Goal: Task Accomplishment & Management: Complete application form

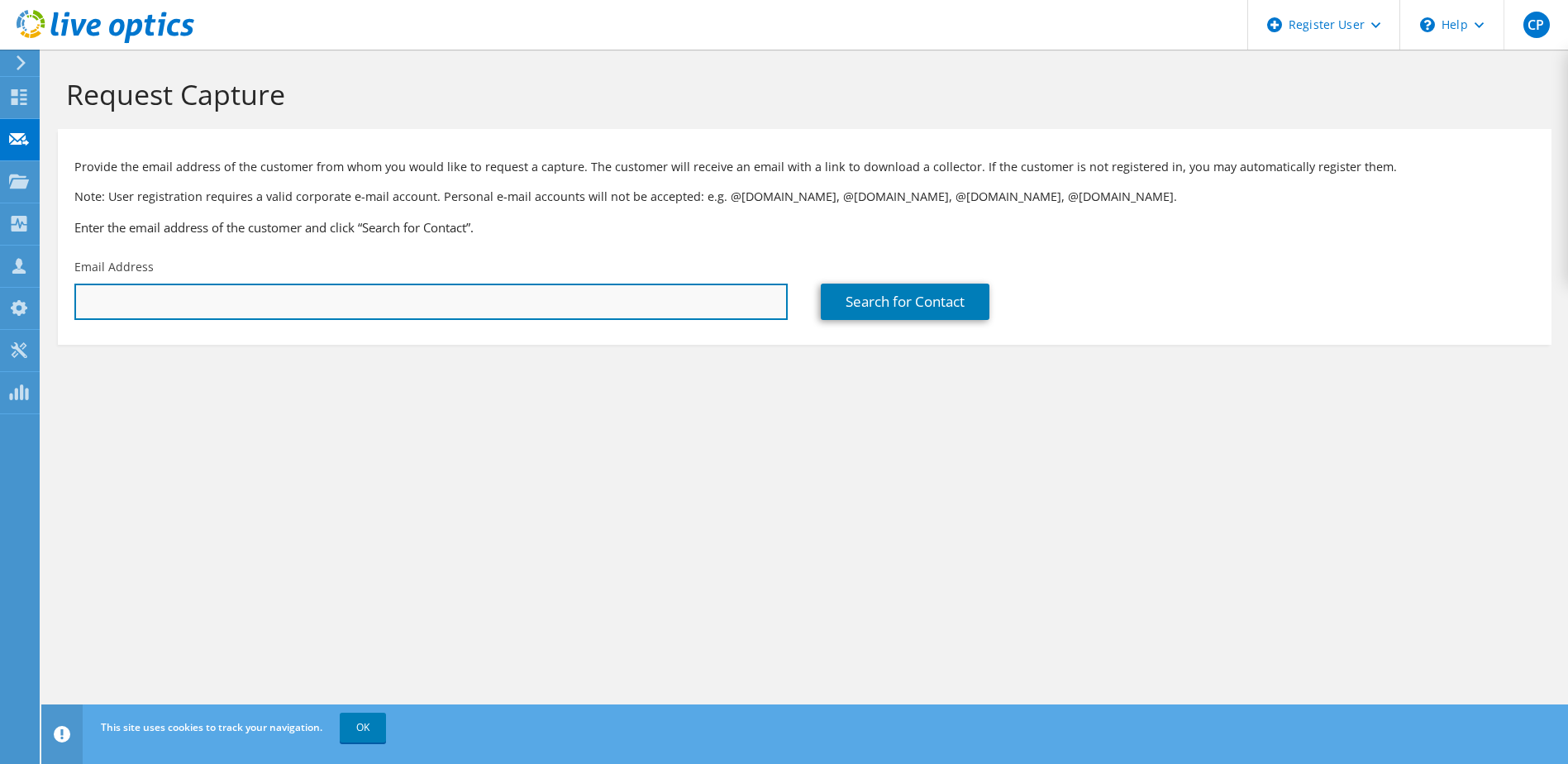
click at [218, 308] on input "text" at bounding box center [430, 302] width 713 height 37
type input "viganò"
drag, startPoint x: 152, startPoint y: 306, endPoint x: 61, endPoint y: 301, distance: 91.1
click at [61, 301] on div "Email Address viganò" at bounding box center [430, 289] width 747 height 78
click at [287, 302] on input "text" at bounding box center [430, 302] width 713 height 37
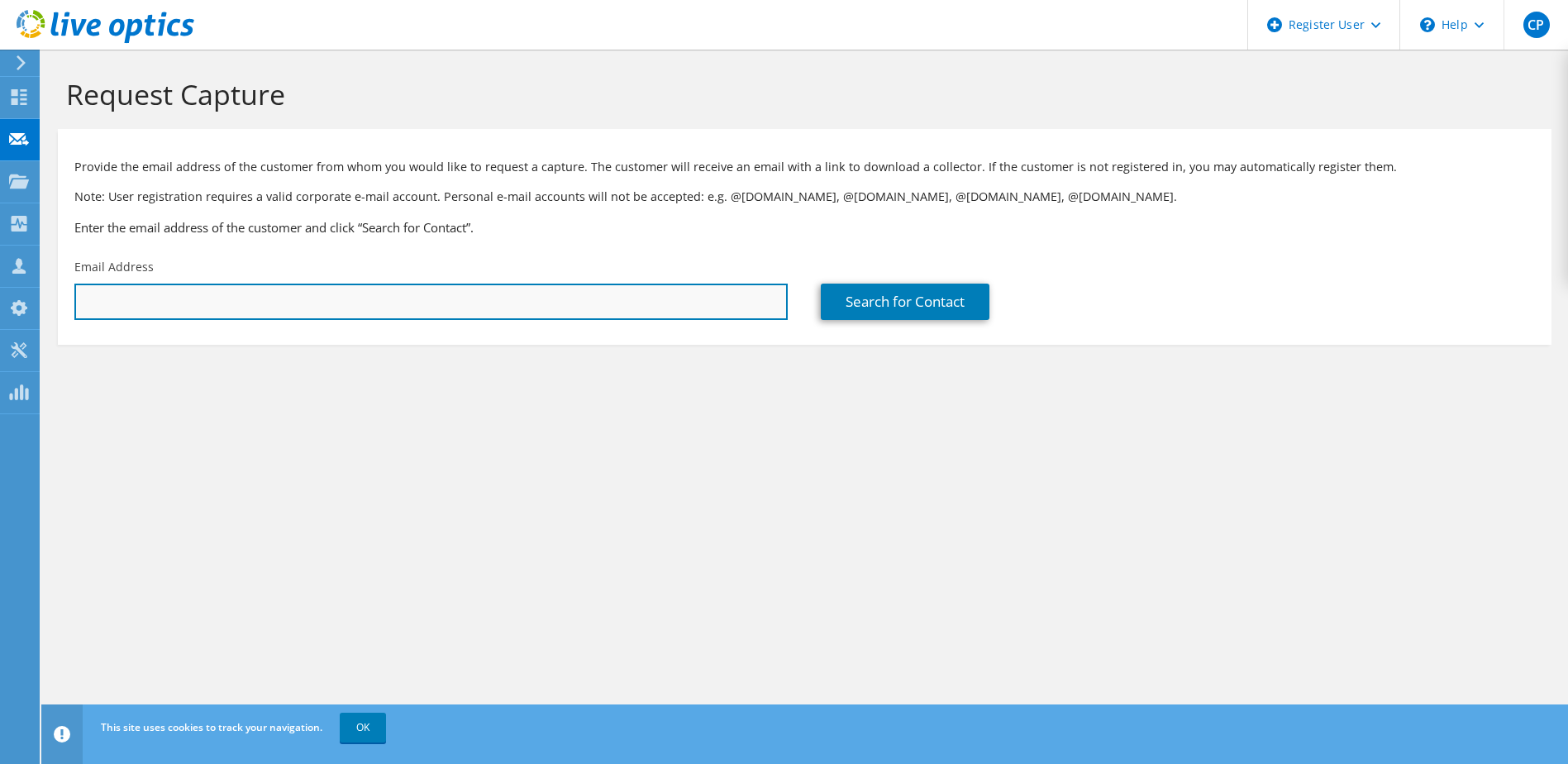
paste input "massimo.vigano@humanitas.it"
type input "massimo.vigano@humanitas.it"
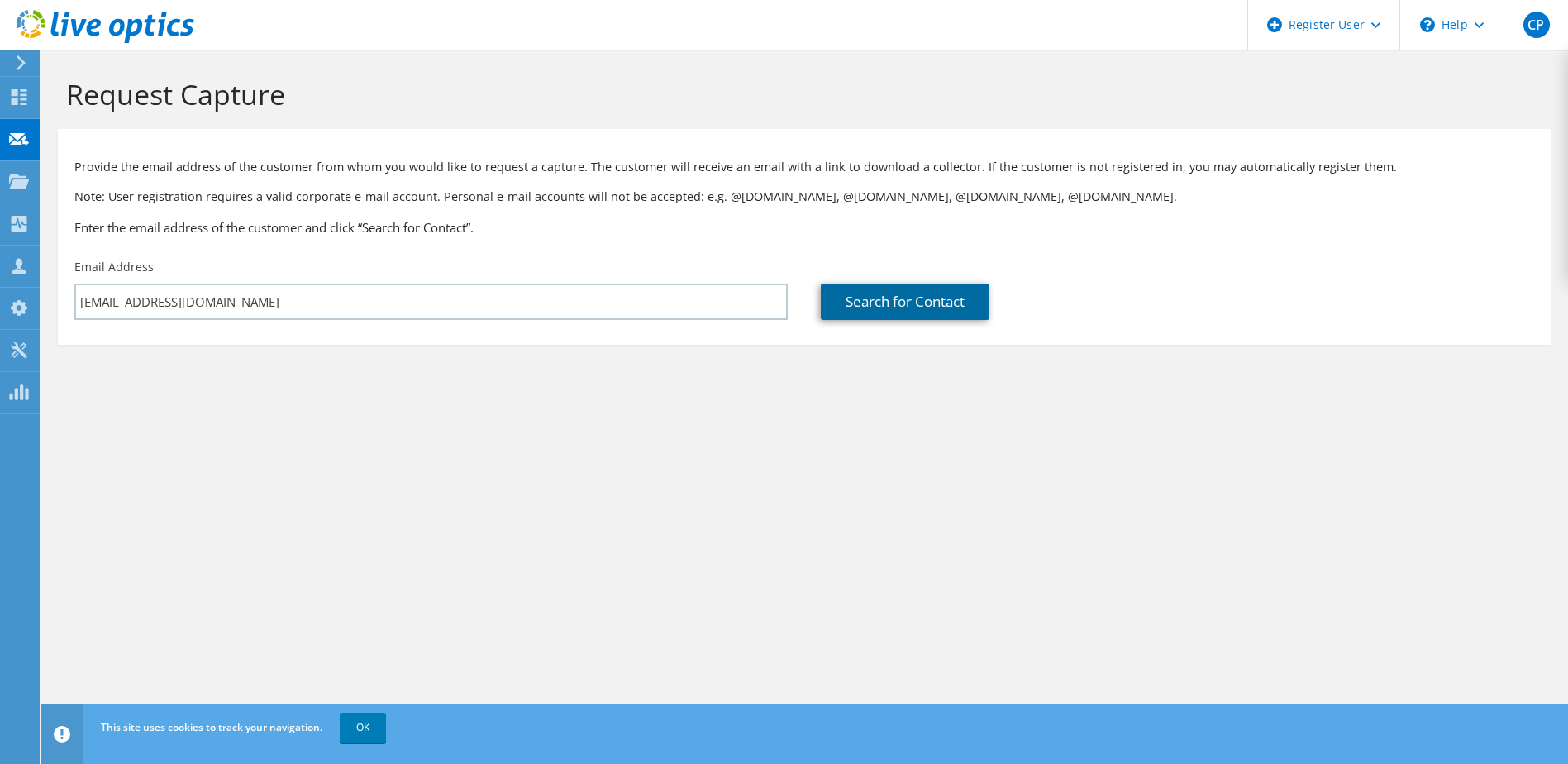
click at [937, 303] on link "Search for Contact" at bounding box center [905, 302] width 168 height 37
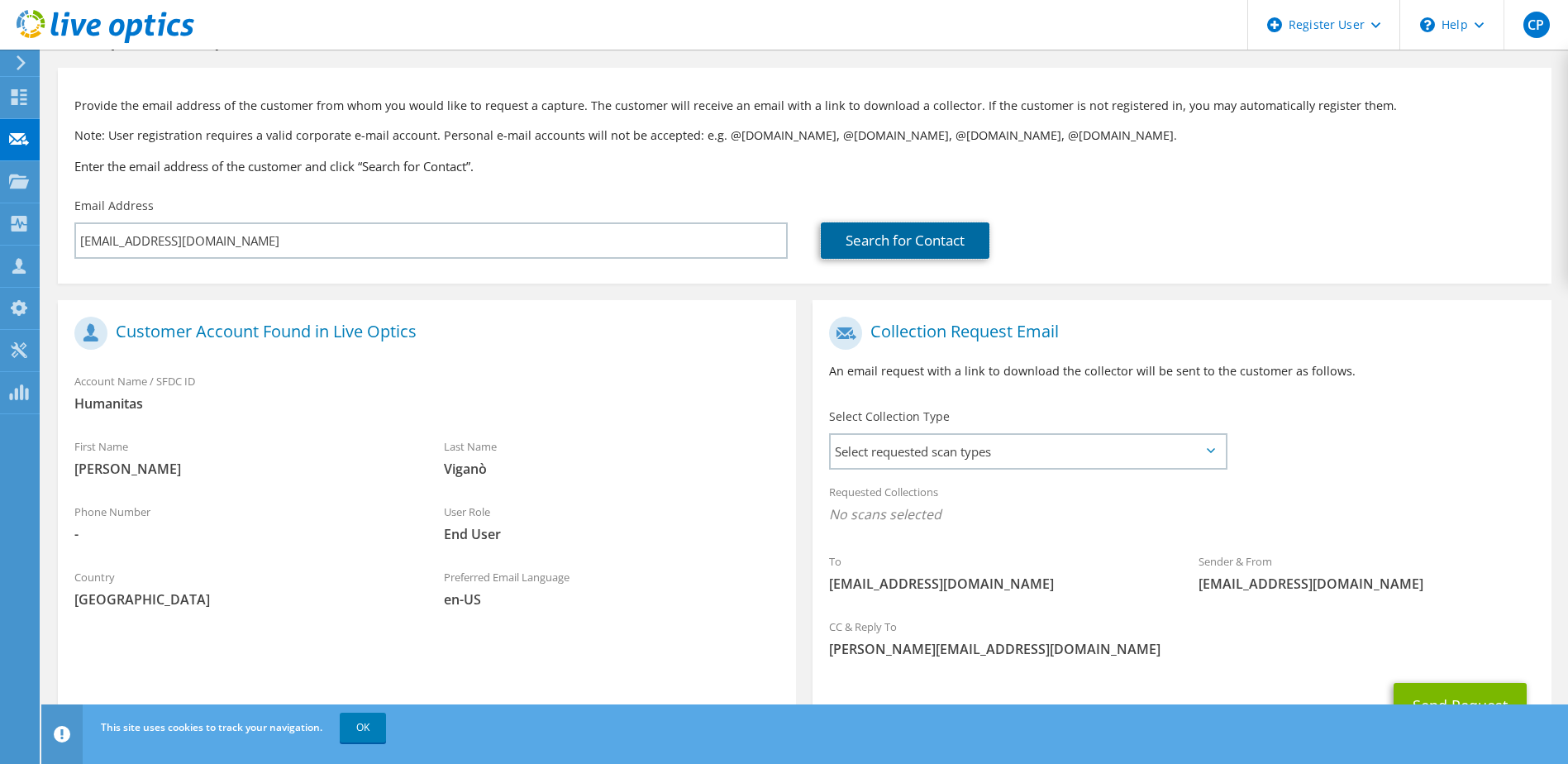
scroll to position [141, 0]
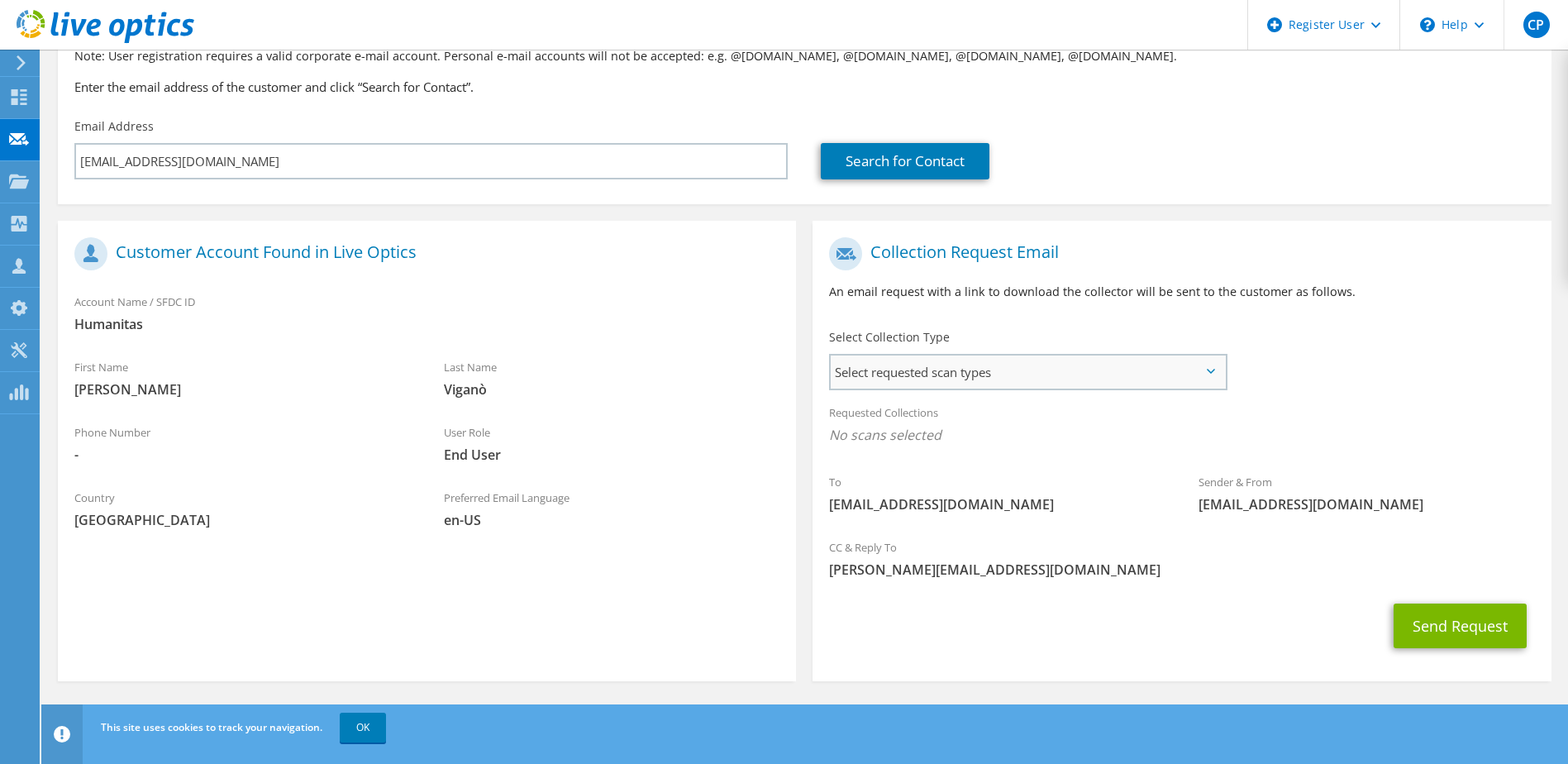
click at [1089, 373] on span "Select requested scan types" at bounding box center [1028, 371] width 394 height 33
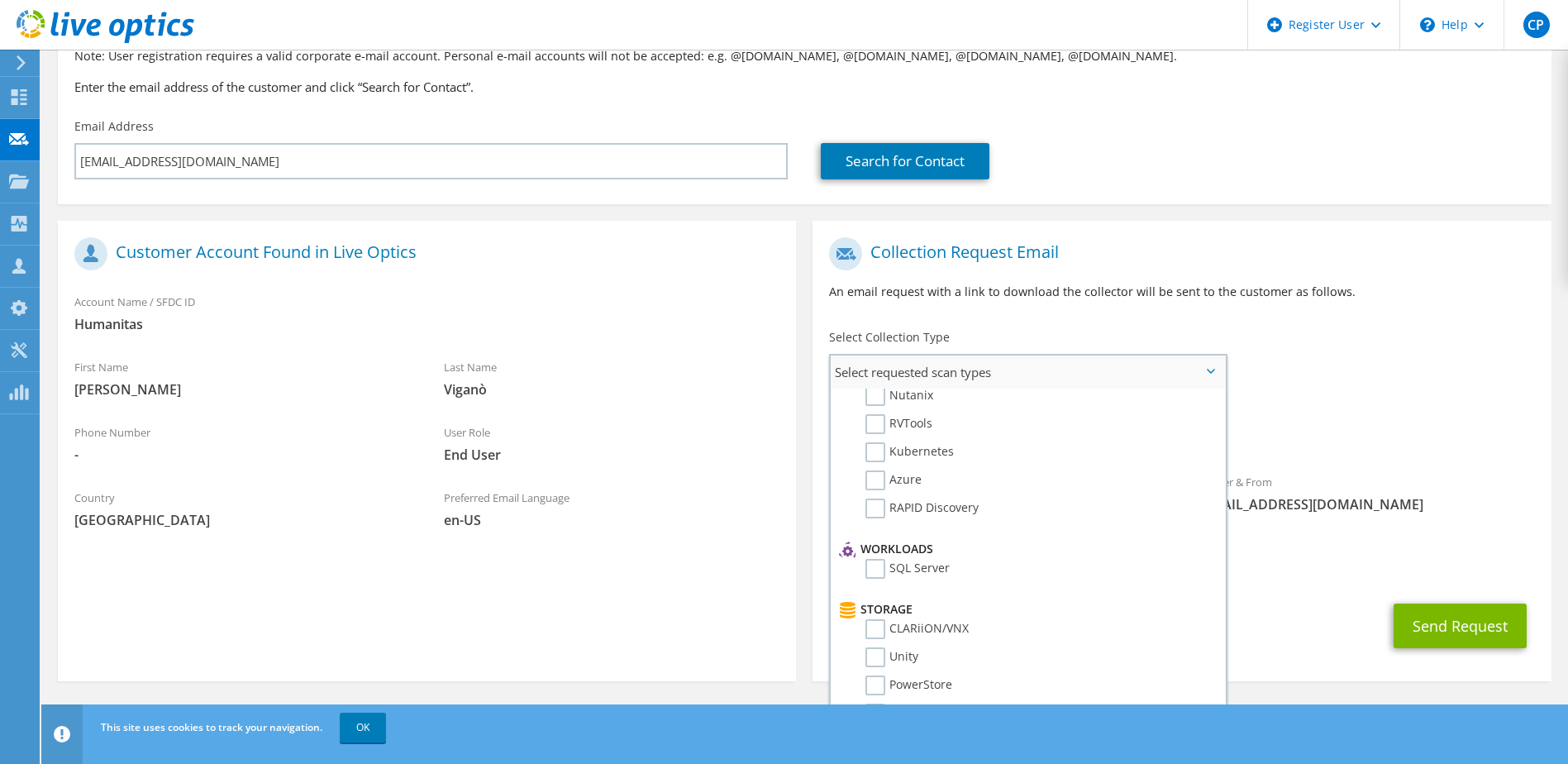
scroll to position [0, 0]
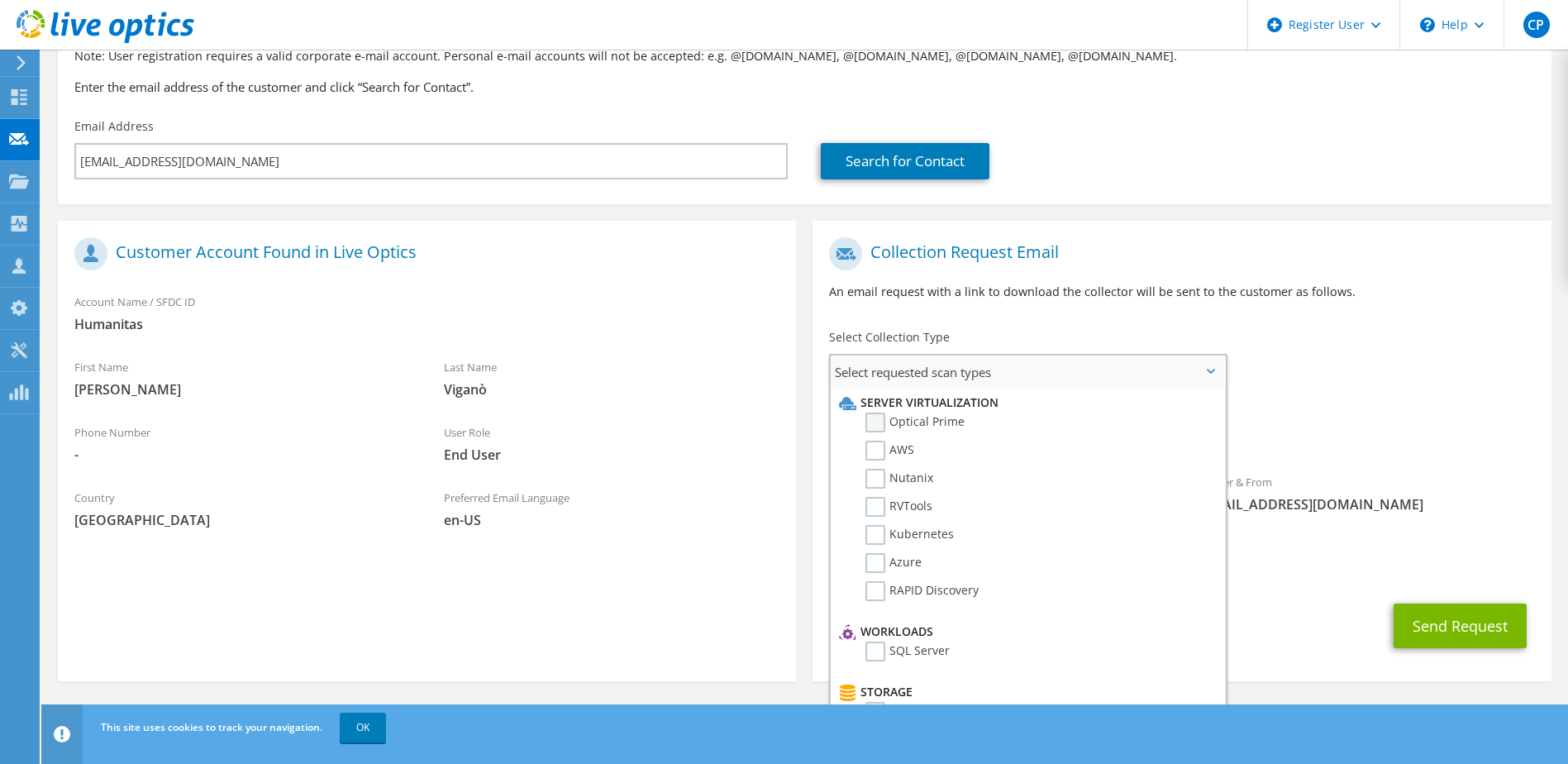
click at [950, 421] on label "Optical Prime" at bounding box center [915, 423] width 99 height 20
click at [0, 0] on input "Optical Prime" at bounding box center [0, 0] width 0 height 0
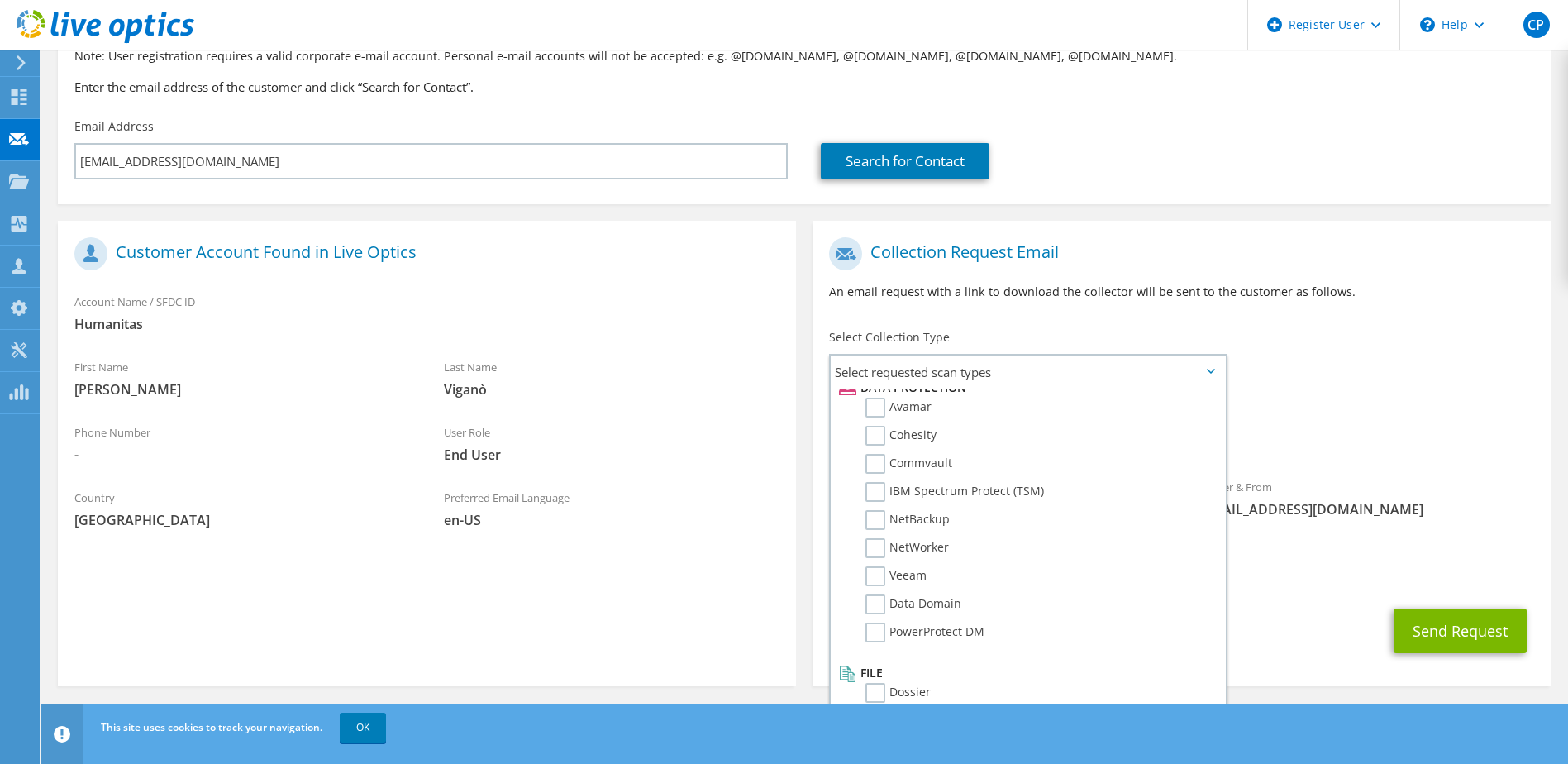
scroll to position [145, 0]
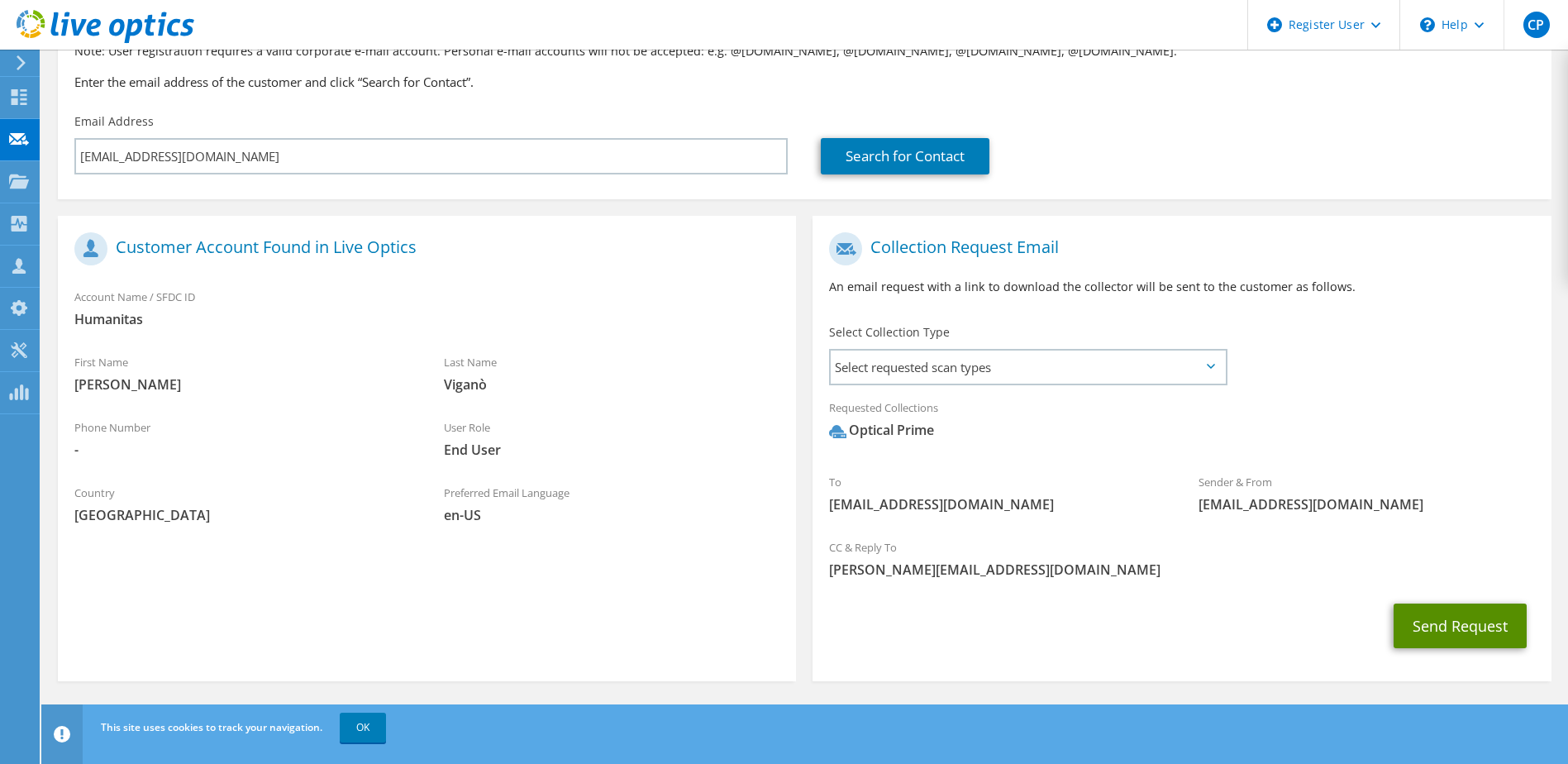
drag, startPoint x: 1443, startPoint y: 624, endPoint x: 1425, endPoint y: 622, distance: 18.1
click at [1443, 624] on button "Send Request" at bounding box center [1460, 625] width 134 height 45
